Goal: Find specific page/section: Find specific page/section

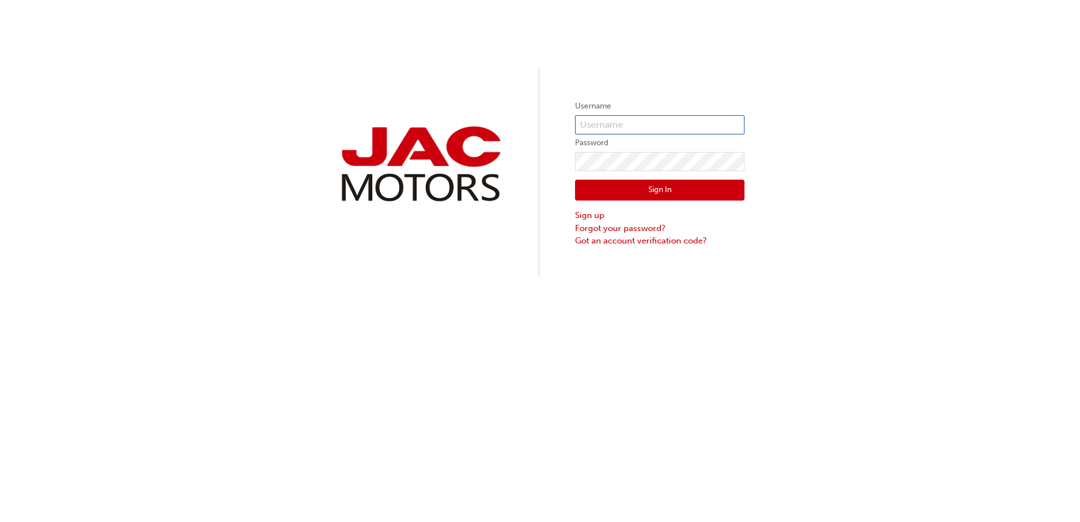
type input "DO0013"
click at [651, 187] on button "Sign In" at bounding box center [659, 190] width 169 height 21
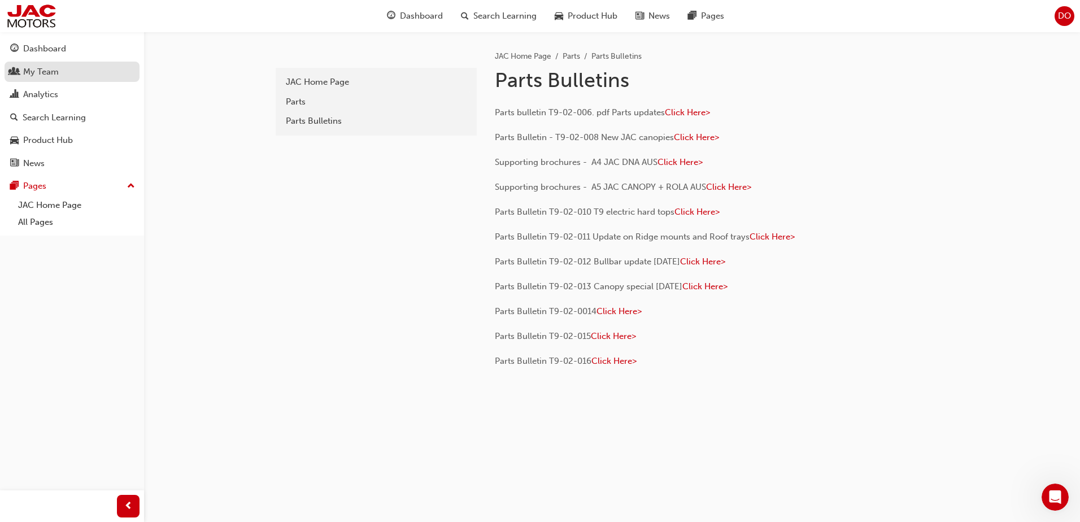
click at [56, 76] on div "My Team" at bounding box center [41, 72] width 36 height 13
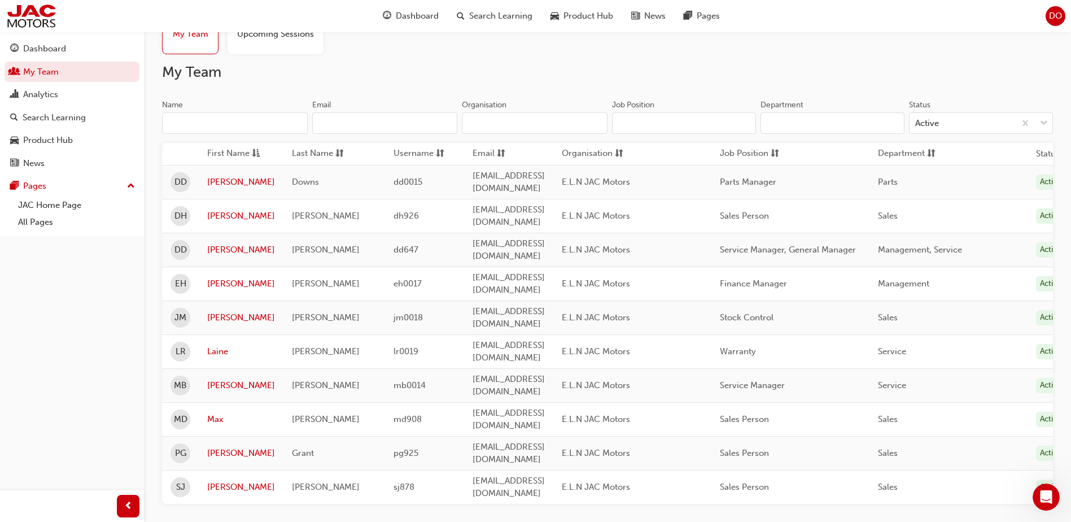
scroll to position [38, 0]
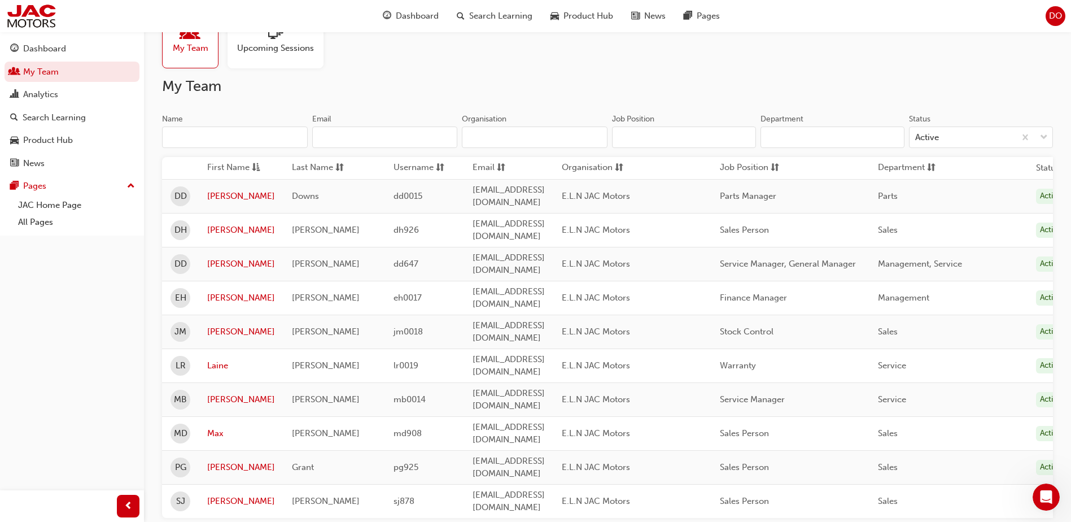
click at [1053, 21] on span "DO" at bounding box center [1055, 16] width 13 height 13
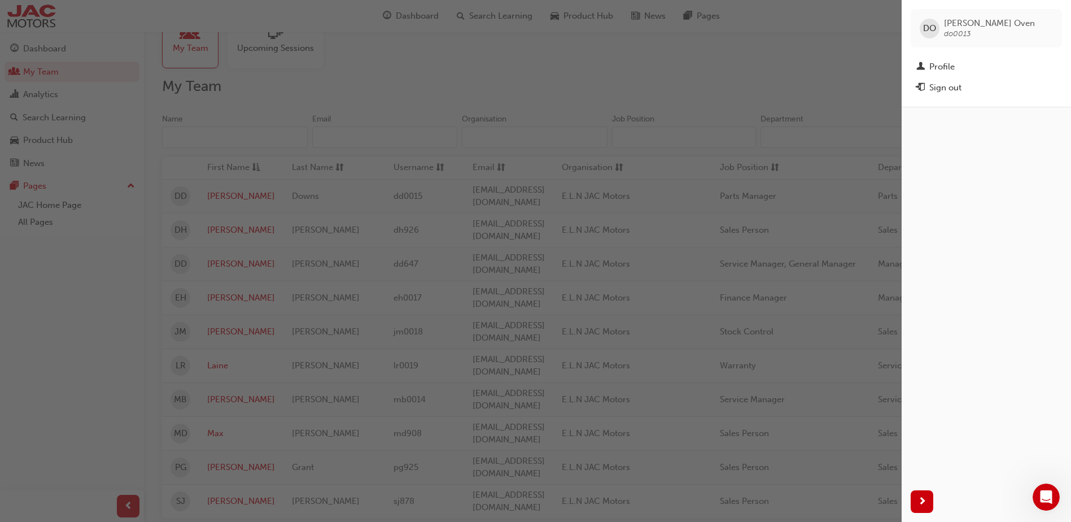
click at [1053, 21] on div "DO [PERSON_NAME] Oven do0013" at bounding box center [986, 28] width 151 height 38
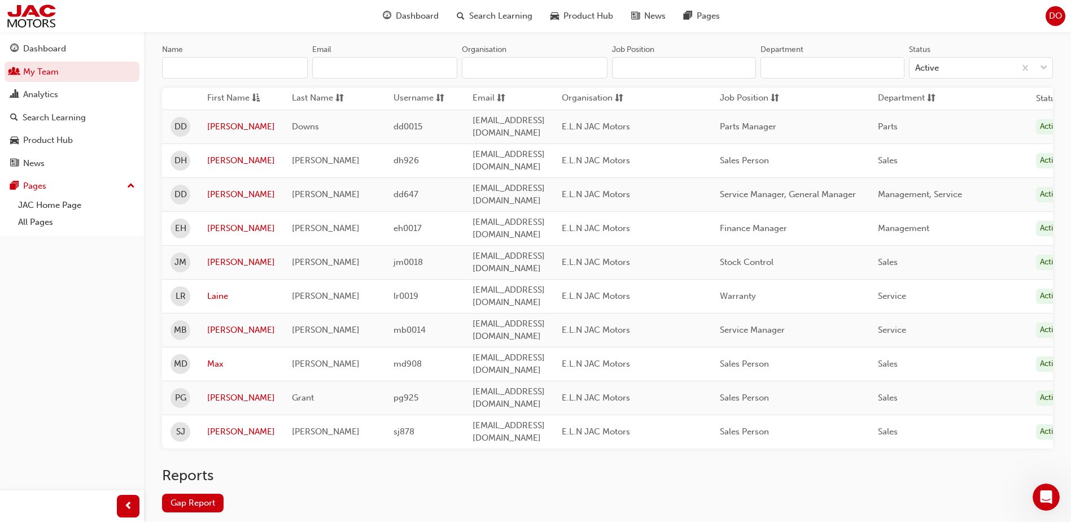
scroll to position [113, 0]
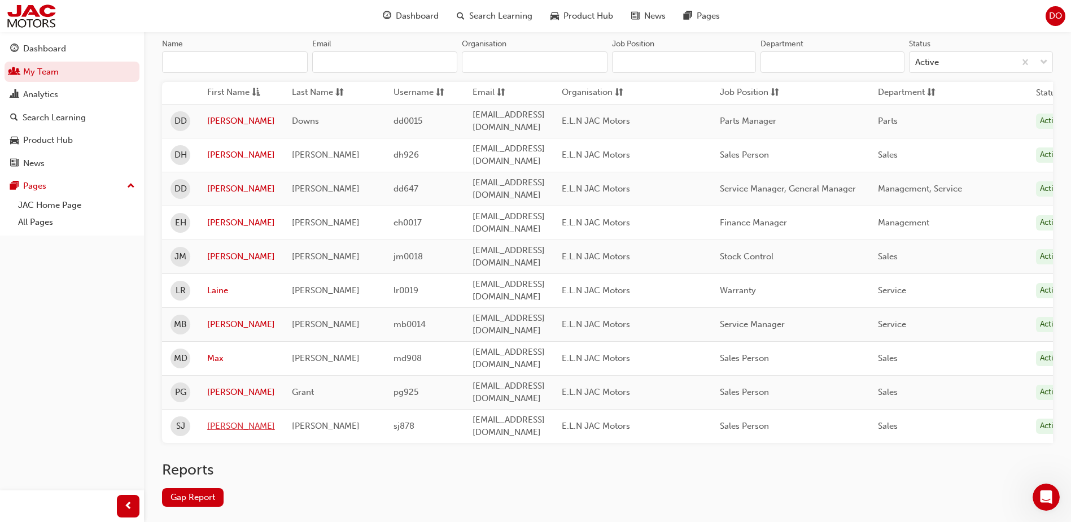
click at [215, 420] on link "[PERSON_NAME]" at bounding box center [241, 426] width 68 height 13
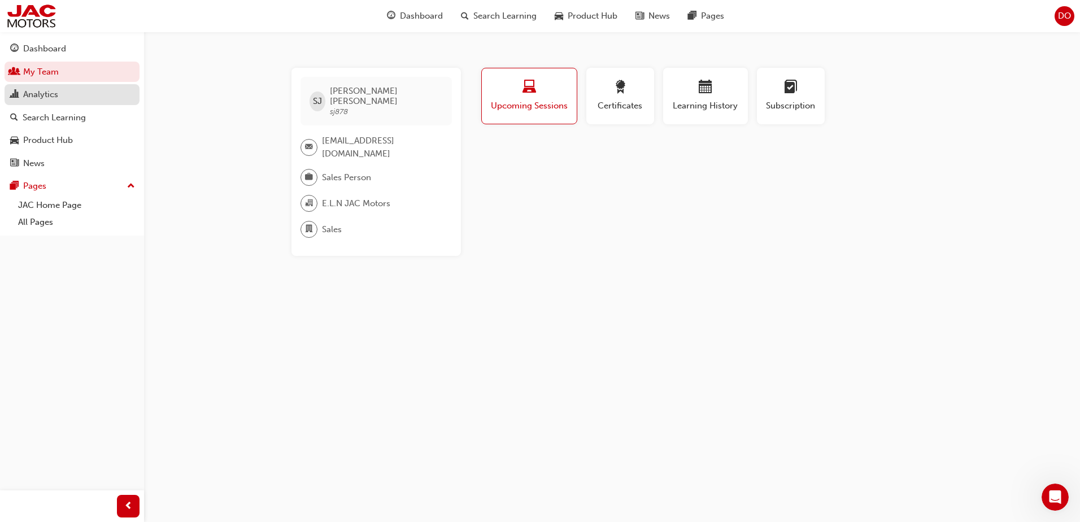
click at [38, 97] on div "Analytics" at bounding box center [40, 94] width 35 height 13
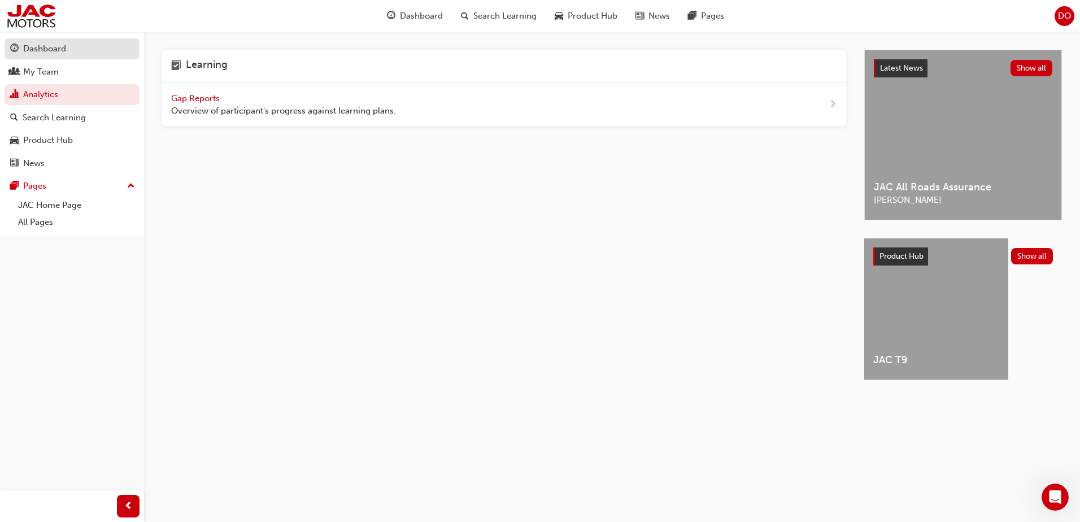
click at [42, 55] on div "Dashboard" at bounding box center [44, 48] width 43 height 13
